Goal: Task Accomplishment & Management: Manage account settings

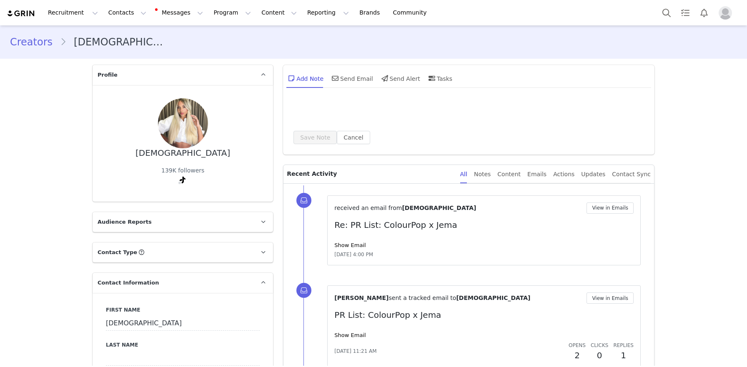
select select
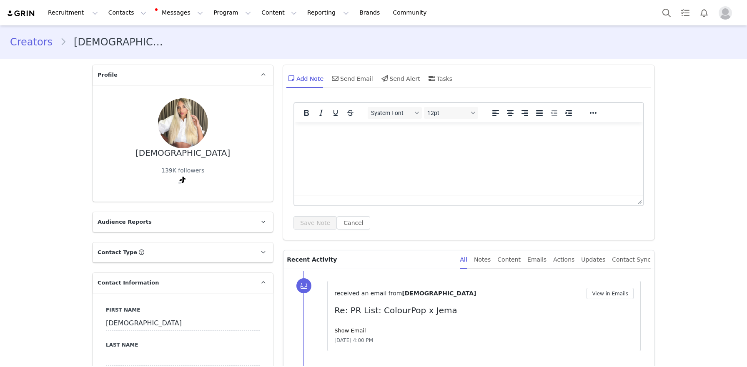
scroll to position [457, 0]
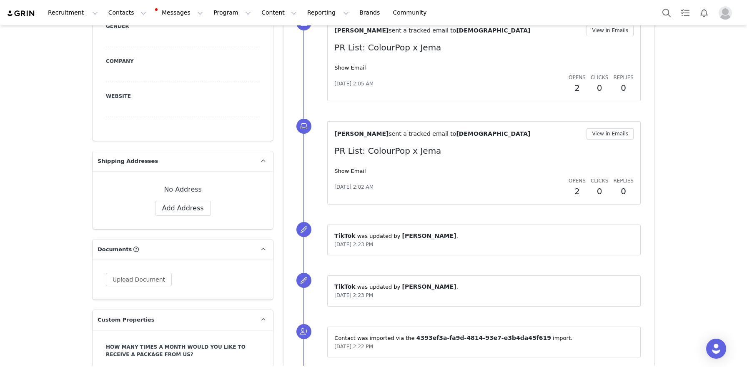
click at [198, 216] on div "No Address Label First Name [PERSON_NAME] Last Name Email [PERSON_NAME][EMAIL_A…" at bounding box center [183, 200] width 180 height 58
click at [198, 206] on button "Add Address" at bounding box center [183, 208] width 56 height 15
select select
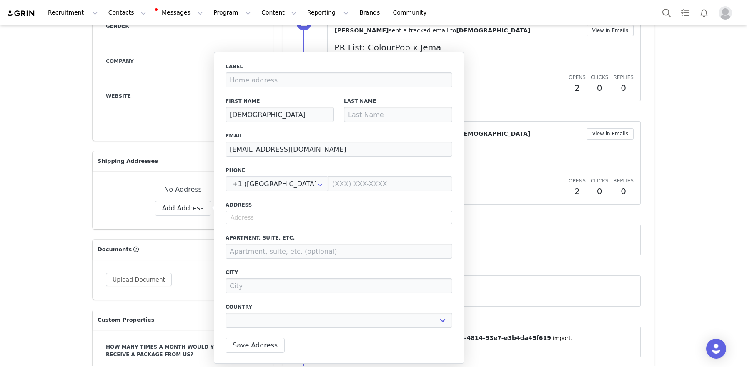
click at [277, 226] on div "Label First Name [PERSON_NAME] Last Name Email [PERSON_NAME][EMAIL_ADDRESS][DOM…" at bounding box center [338, 198] width 227 height 270
click at [278, 222] on input "text" at bounding box center [338, 217] width 227 height 13
paste input "[STREET_ADDRESS]"
type input "[STREET_ADDRESS]"
select select
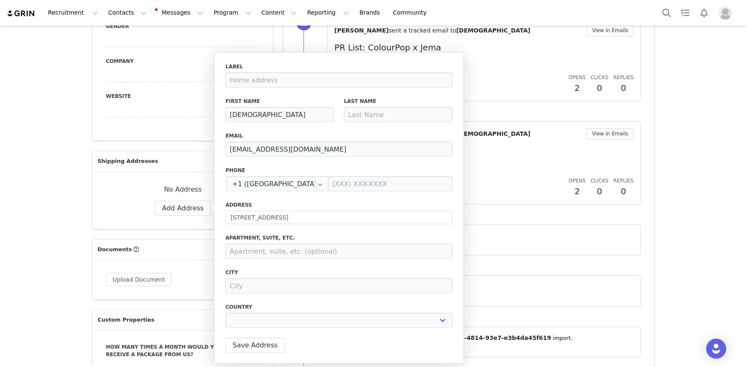
click at [348, 234] on label "Apartment, suite, etc." at bounding box center [338, 238] width 227 height 8
click at [324, 222] on input "[STREET_ADDRESS]" at bounding box center [338, 217] width 227 height 13
drag, startPoint x: 313, startPoint y: 218, endPoint x: 290, endPoint y: 218, distance: 22.9
click at [290, 218] on input "[STREET_ADDRESS]" at bounding box center [338, 217] width 227 height 13
type input "[STREET_ADDRESS]"
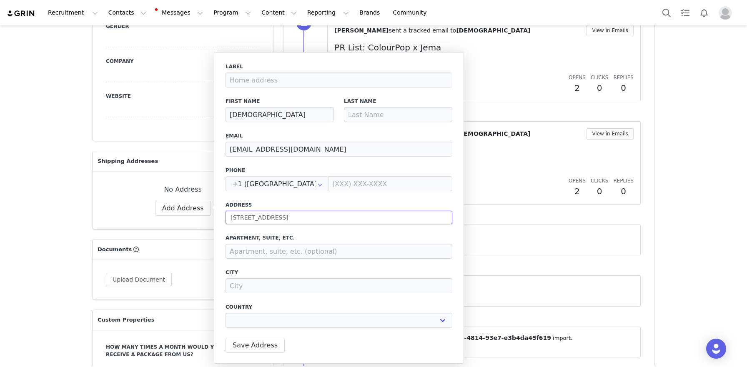
select select
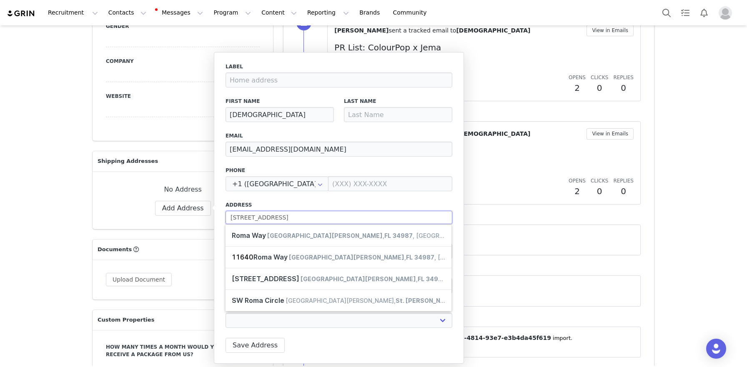
type input "[STREET_ADDRESS]"
select select
type input "[GEOGRAPHIC_DATA] Wy"
type input "[GEOGRAPHIC_DATA][PERSON_NAME]"
select select "[object Object]"
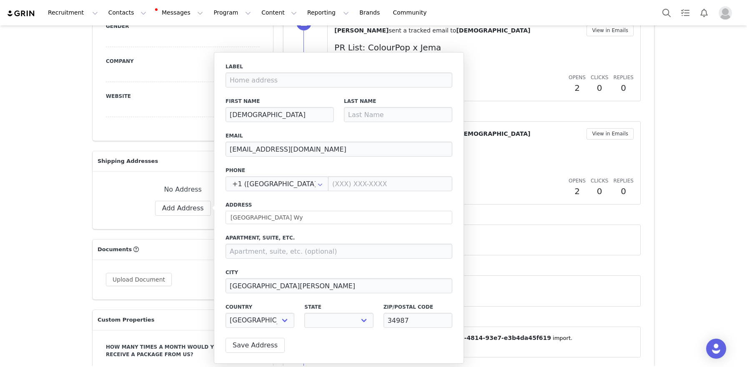
select select "[object Object]"
click at [266, 249] on input at bounding box center [338, 251] width 227 height 15
paste input "apt 104"
type input "apt 104"
click at [251, 215] on input "[GEOGRAPHIC_DATA] Wy" at bounding box center [338, 217] width 227 height 13
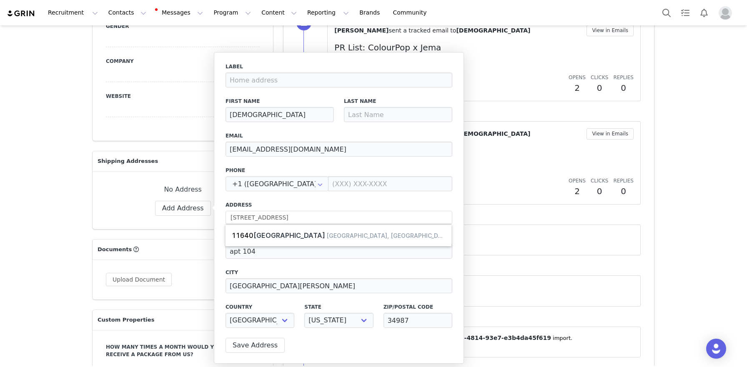
click at [282, 201] on label "Address" at bounding box center [338, 205] width 227 height 8
click at [284, 218] on input "[STREET_ADDRESS]" at bounding box center [338, 217] width 227 height 13
type input "[STREET_ADDRESS]"
click at [289, 204] on label "Address" at bounding box center [338, 205] width 227 height 8
click at [400, 116] on input at bounding box center [398, 114] width 108 height 15
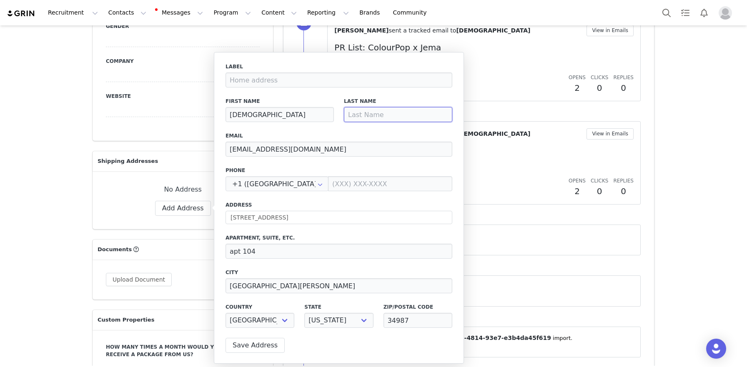
paste input "[PERSON_NAME]"
type input "[PERSON_NAME]"
click at [260, 342] on button "Save Address" at bounding box center [254, 345] width 59 height 15
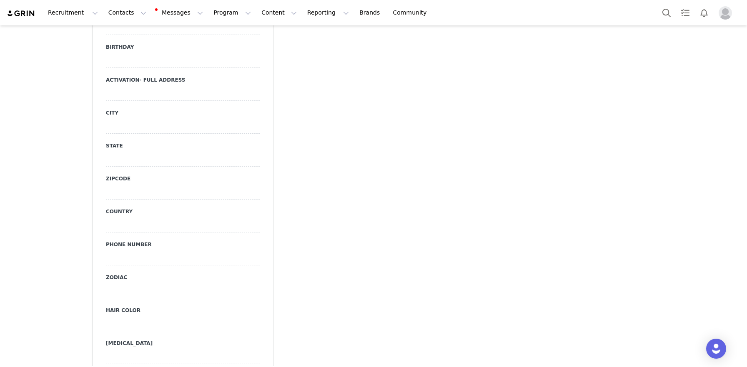
scroll to position [933, 0]
click at [115, 85] on div at bounding box center [183, 92] width 154 height 15
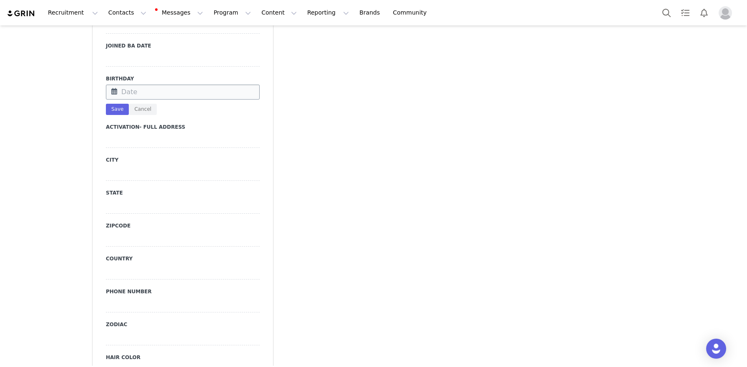
click at [132, 85] on input "text" at bounding box center [183, 92] width 154 height 15
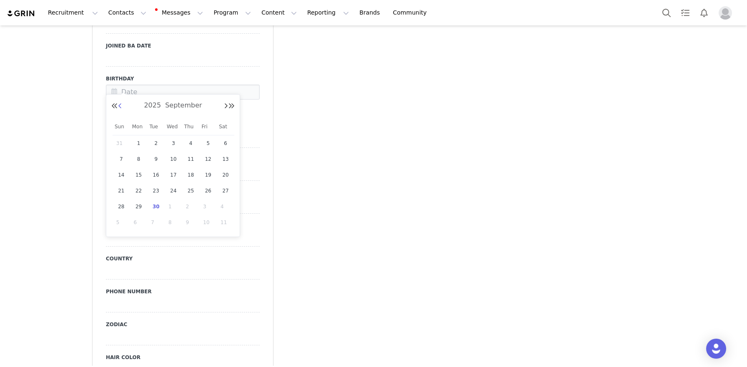
click at [119, 108] on button "Previous Month" at bounding box center [120, 106] width 4 height 7
drag, startPoint x: 152, startPoint y: 192, endPoint x: 134, endPoint y: 153, distance: 42.5
click at [152, 192] on span "17" at bounding box center [156, 191] width 10 height 10
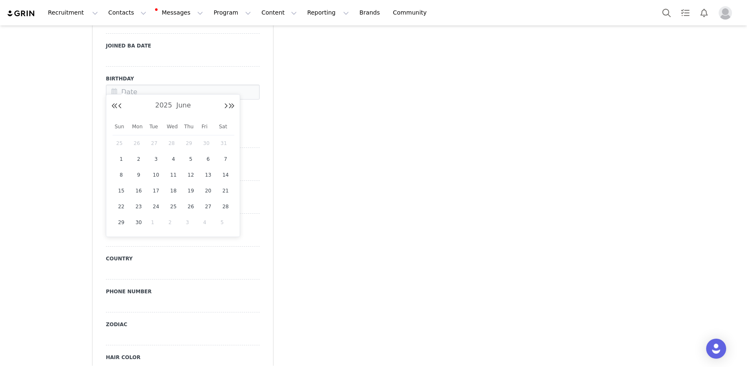
type input "[DATE]"
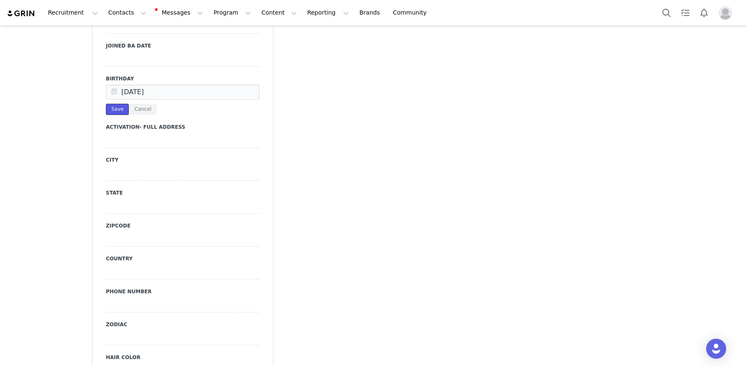
click at [113, 104] on button "Save" at bounding box center [117, 109] width 23 height 11
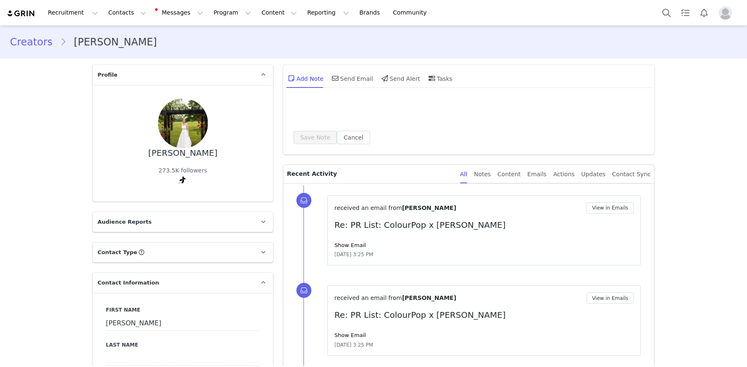
select select
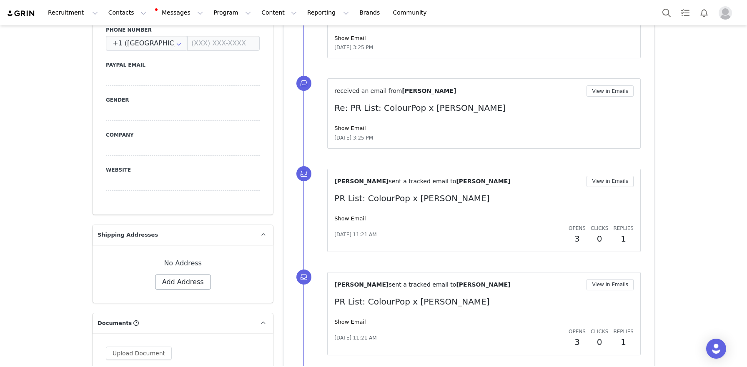
scroll to position [385, 0]
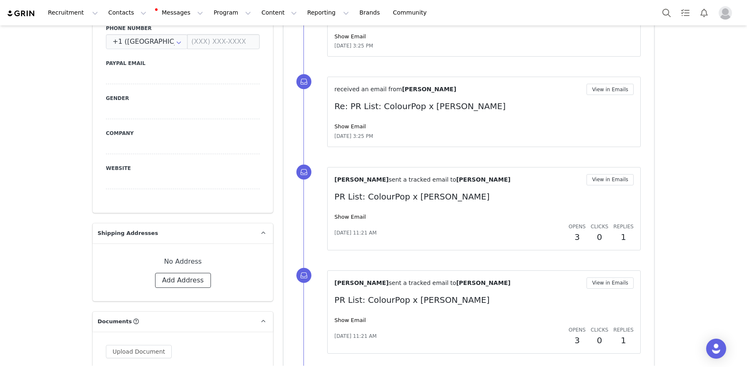
click at [190, 274] on button "Add Address" at bounding box center [183, 280] width 56 height 15
select select
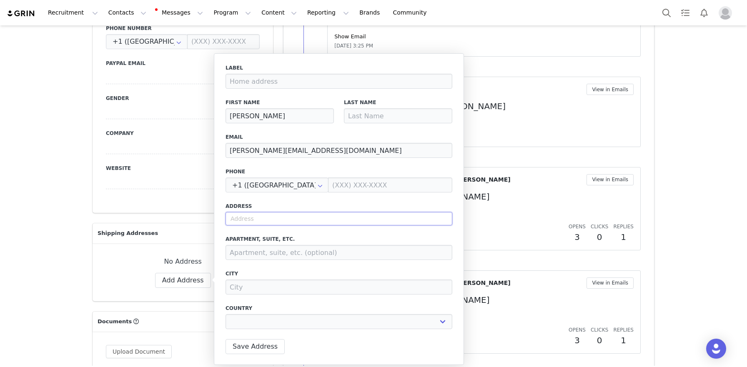
click at [303, 214] on input "text" at bounding box center [338, 218] width 227 height 13
paste input "632 Howard Ct Edmond, OK 73003"
type input "632 Howard Ct Edmond, OK 73003"
select select
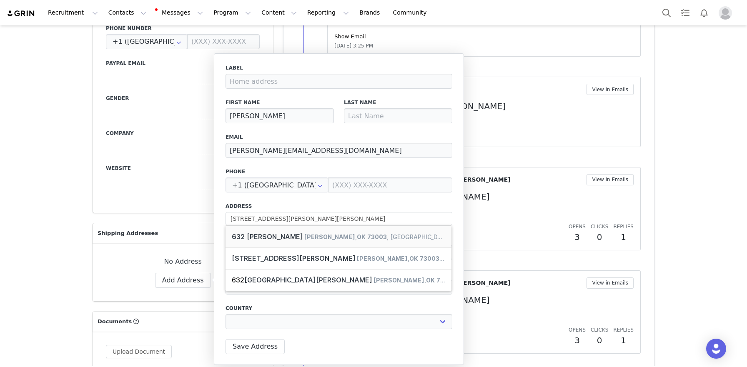
type input "632 Howard Ct"
type input "Edmond"
select select "[object Object]"
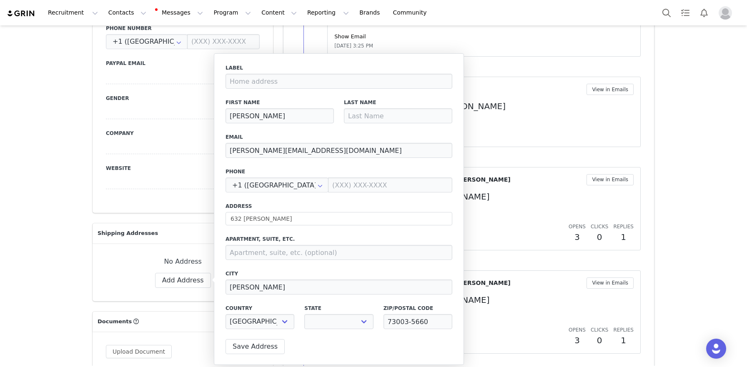
select select "[object Object]"
click at [376, 120] on input at bounding box center [398, 115] width 108 height 15
paste input "McGrew"
type input "McGrew"
click at [265, 351] on button "Save Address" at bounding box center [254, 346] width 59 height 15
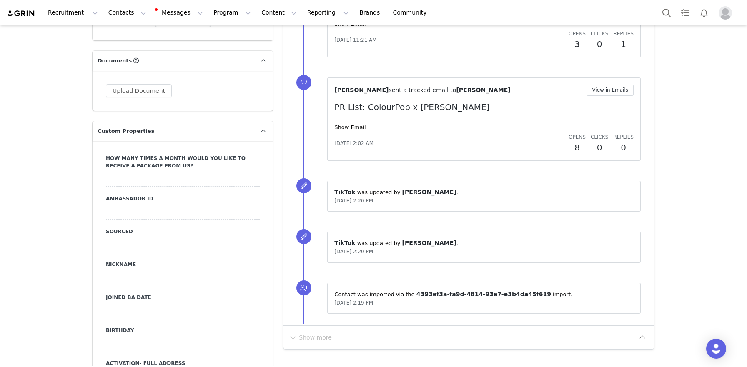
scroll to position [705, 0]
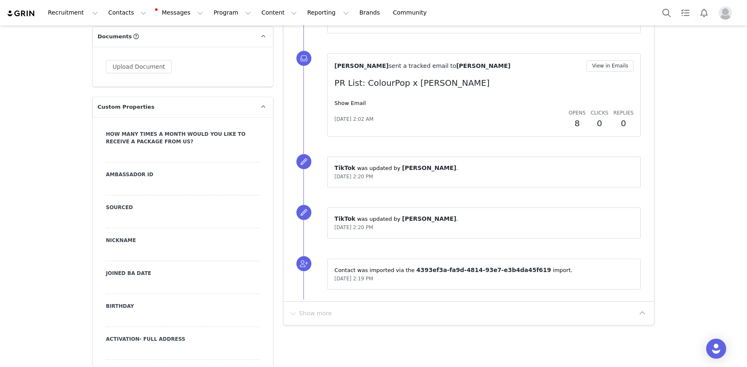
click at [138, 312] on div at bounding box center [183, 319] width 154 height 15
drag, startPoint x: 138, startPoint y: 303, endPoint x: 136, endPoint y: 311, distance: 9.0
click at [136, 312] on input "text" at bounding box center [183, 319] width 154 height 15
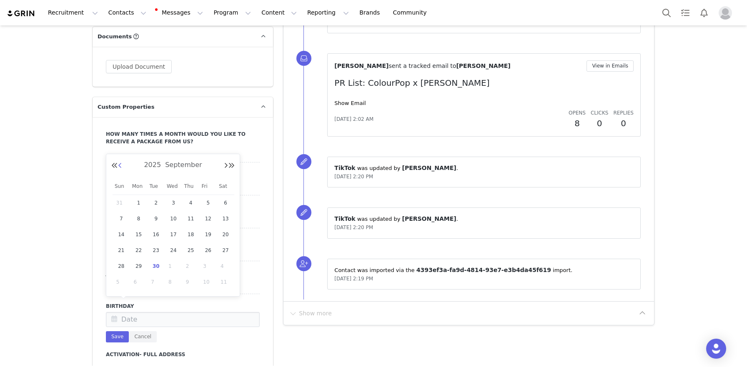
click at [120, 168] on button "Previous Month" at bounding box center [120, 166] width 4 height 7
click at [123, 252] on span "20" at bounding box center [121, 250] width 10 height 10
type input "Jul 20 2025"
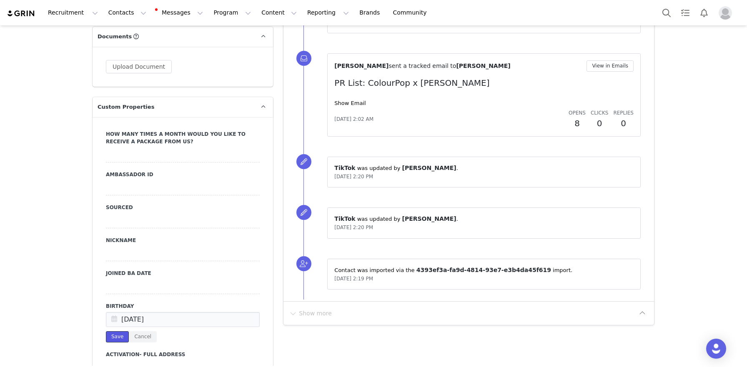
click at [117, 331] on button "Save" at bounding box center [117, 336] width 23 height 11
